Goal: Navigation & Orientation: Find specific page/section

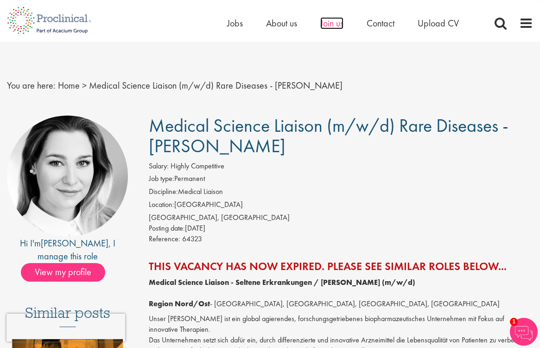
click at [334, 25] on span "Join us" at bounding box center [331, 23] width 23 height 12
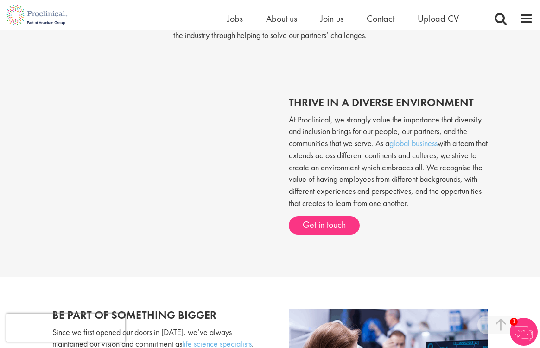
scroll to position [344, 0]
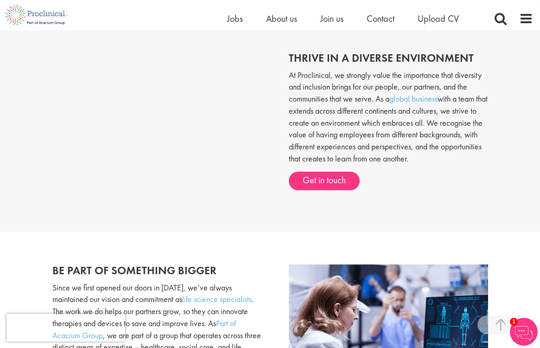
click at [171, 264] on h2 "Be part of something bigger" at bounding box center [157, 270] width 211 height 12
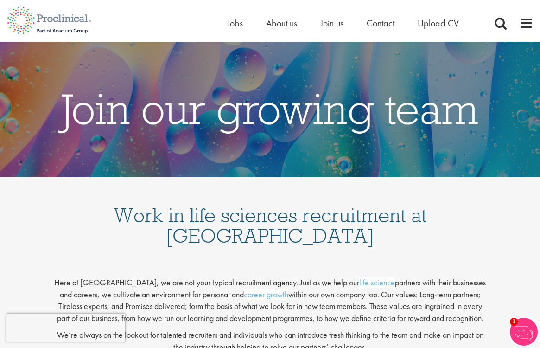
scroll to position [0, 0]
click at [521, 18] on span at bounding box center [526, 23] width 14 height 14
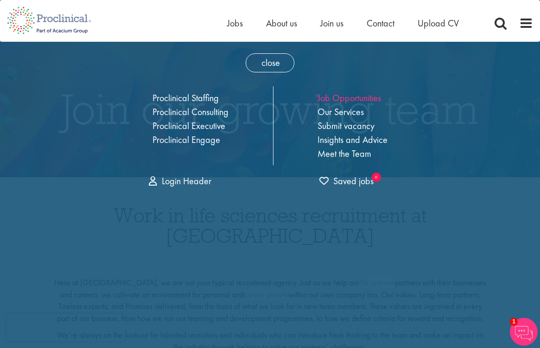
click at [343, 100] on link "Job Opportunities" at bounding box center [350, 98] width 64 height 12
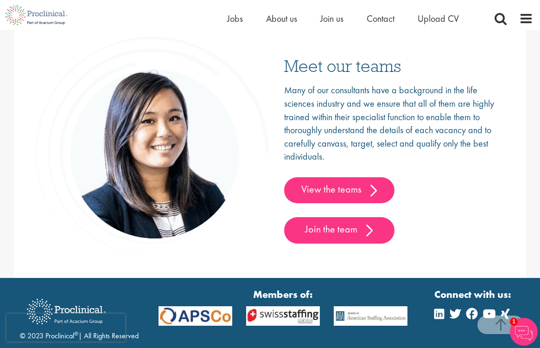
scroll to position [1486, 0]
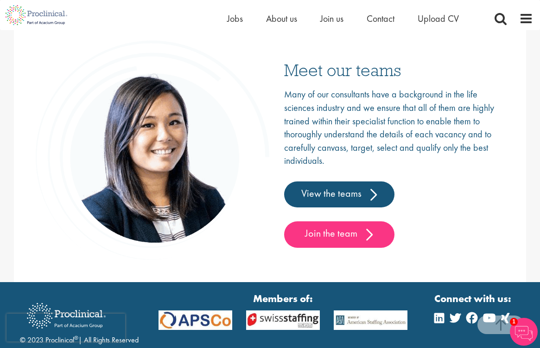
drag, startPoint x: 323, startPoint y: 229, endPoint x: 343, endPoint y: 211, distance: 26.3
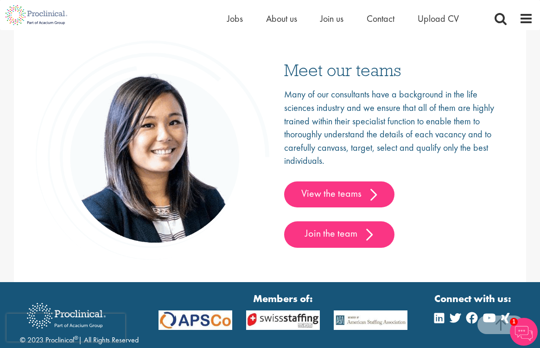
click at [344, 192] on link "View the teams" at bounding box center [339, 194] width 110 height 26
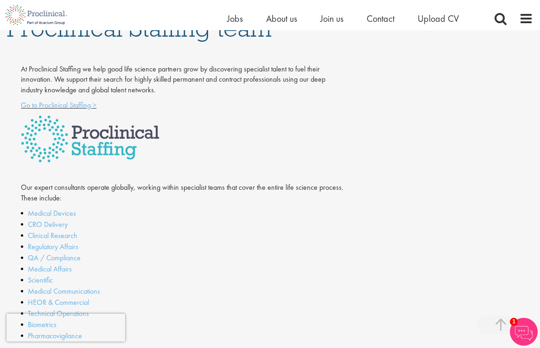
scroll to position [213, 0]
